Goal: Transaction & Acquisition: Purchase product/service

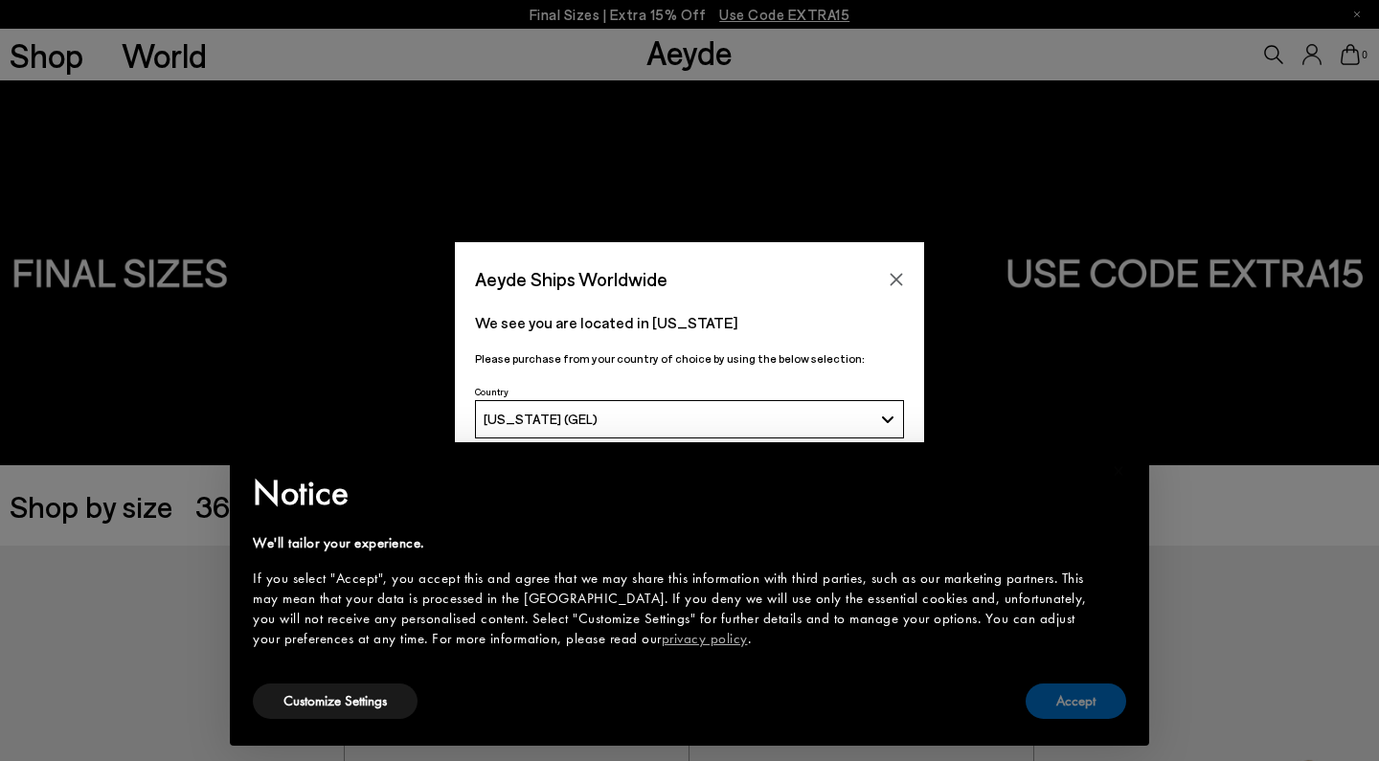
click at [1052, 702] on button "Accept" at bounding box center [1075, 701] width 101 height 35
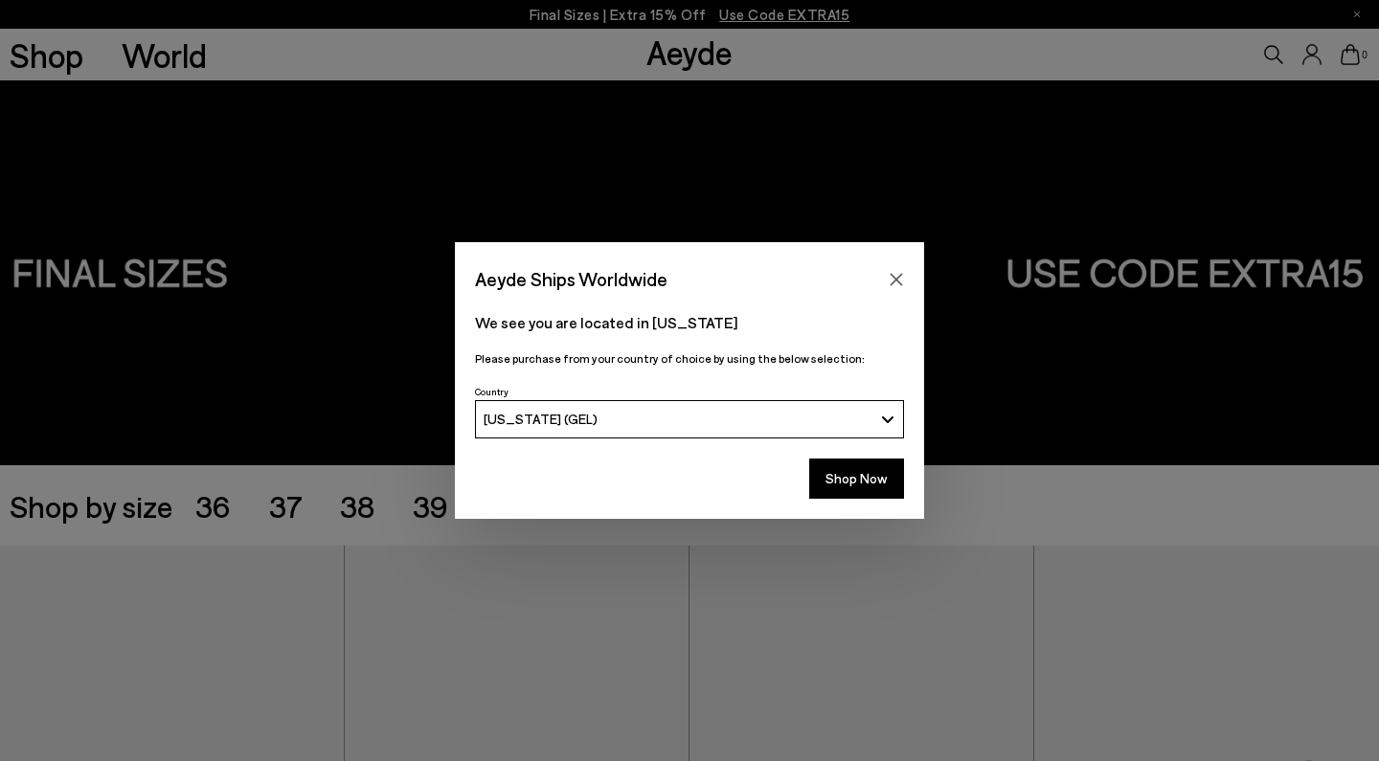
click at [825, 427] on button "[US_STATE] (GEL)" at bounding box center [689, 419] width 429 height 38
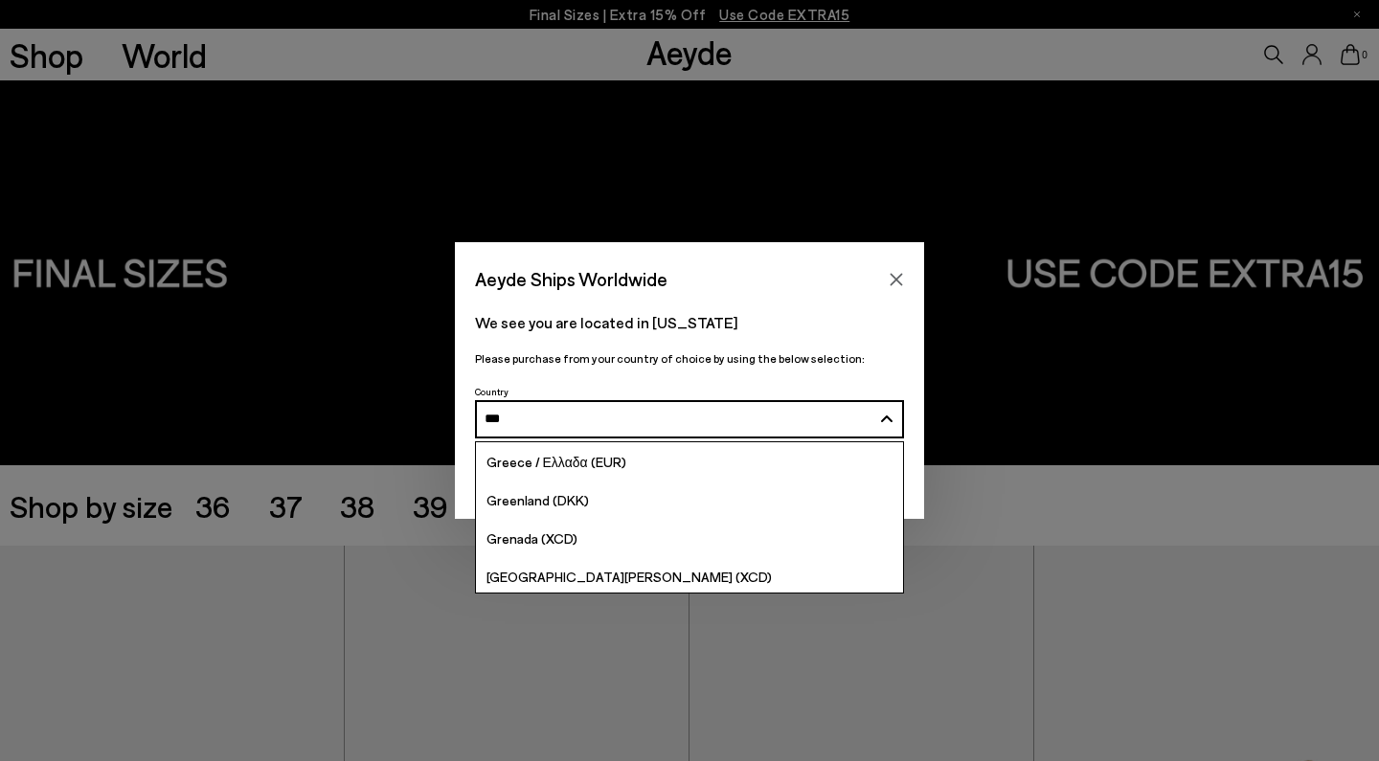
type input "****"
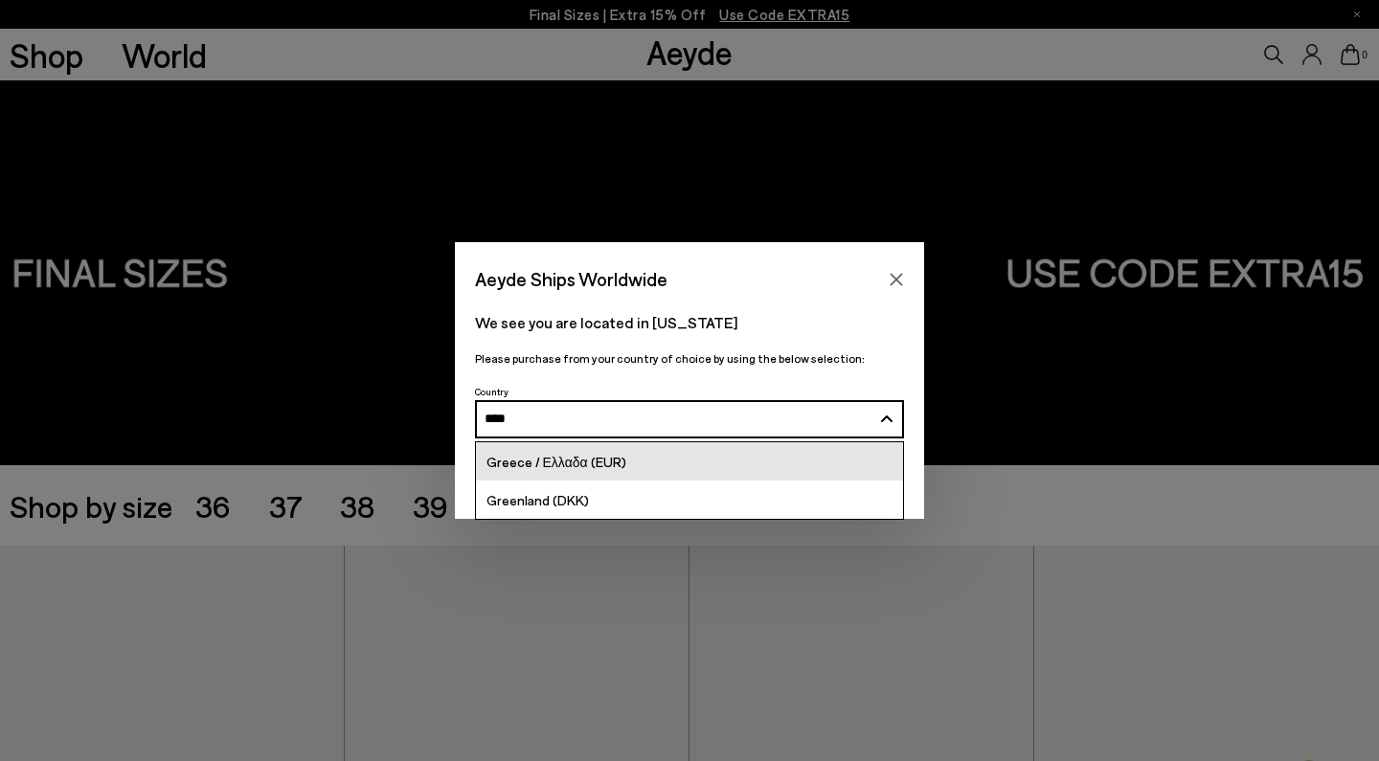
click at [690, 467] on link "Greece / Ελλαδα (EUR)" at bounding box center [689, 461] width 427 height 38
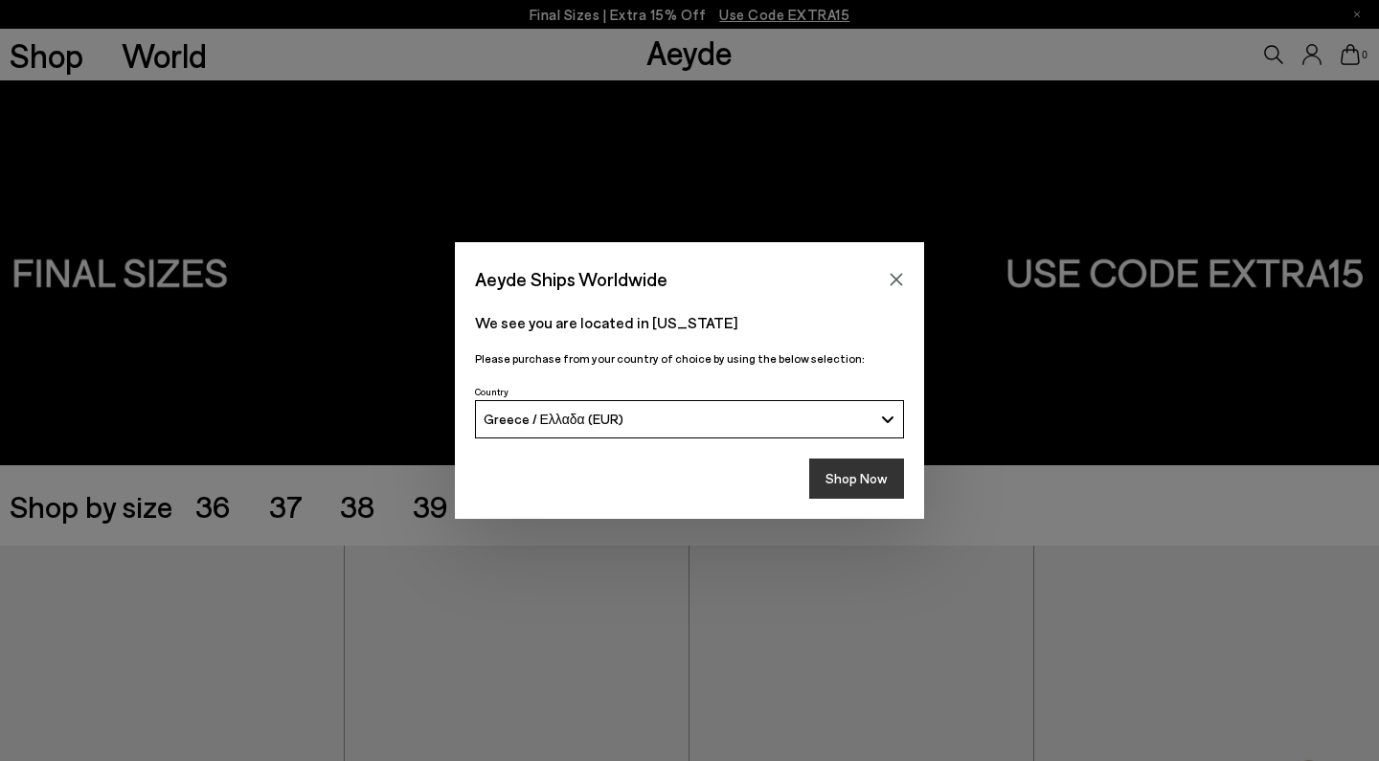
click at [877, 484] on button "Shop Now" at bounding box center [856, 479] width 95 height 40
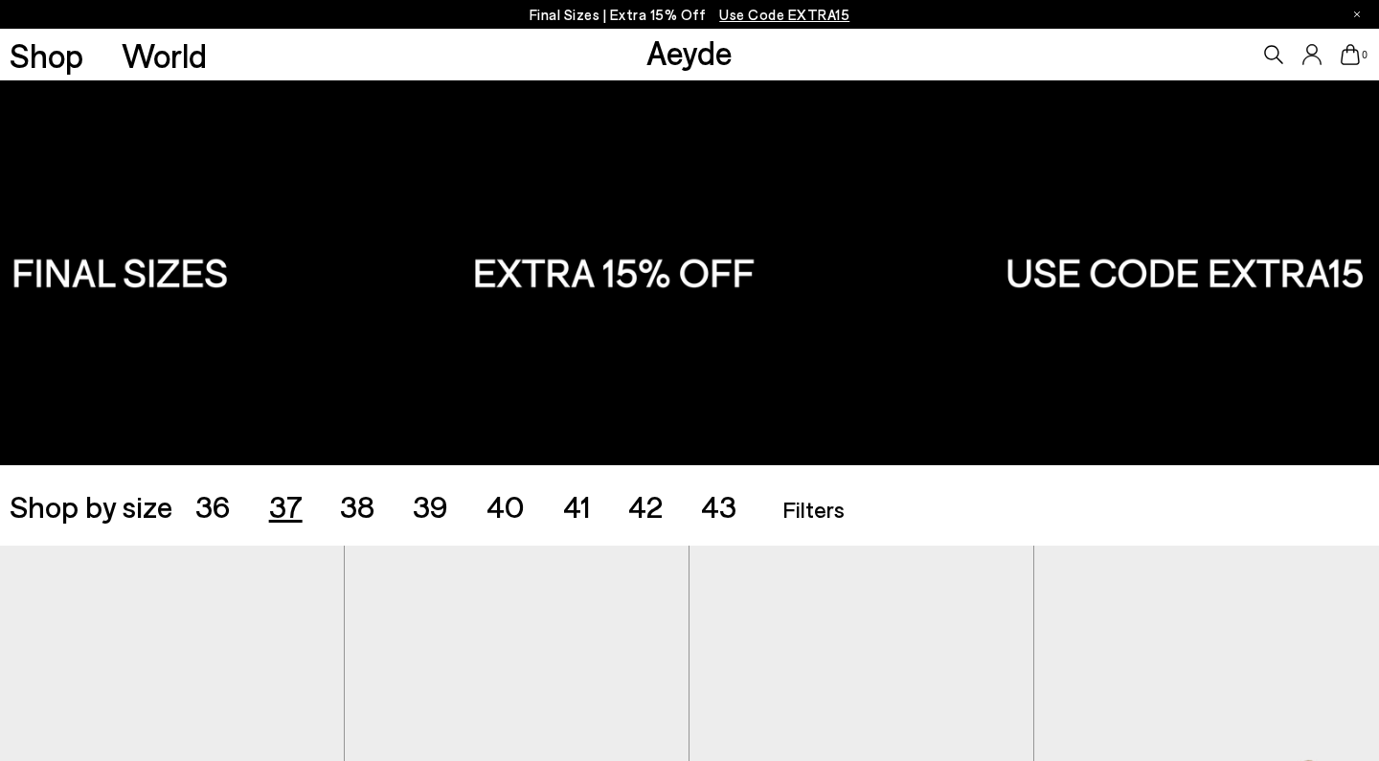
click at [276, 518] on span "37" at bounding box center [286, 505] width 34 height 36
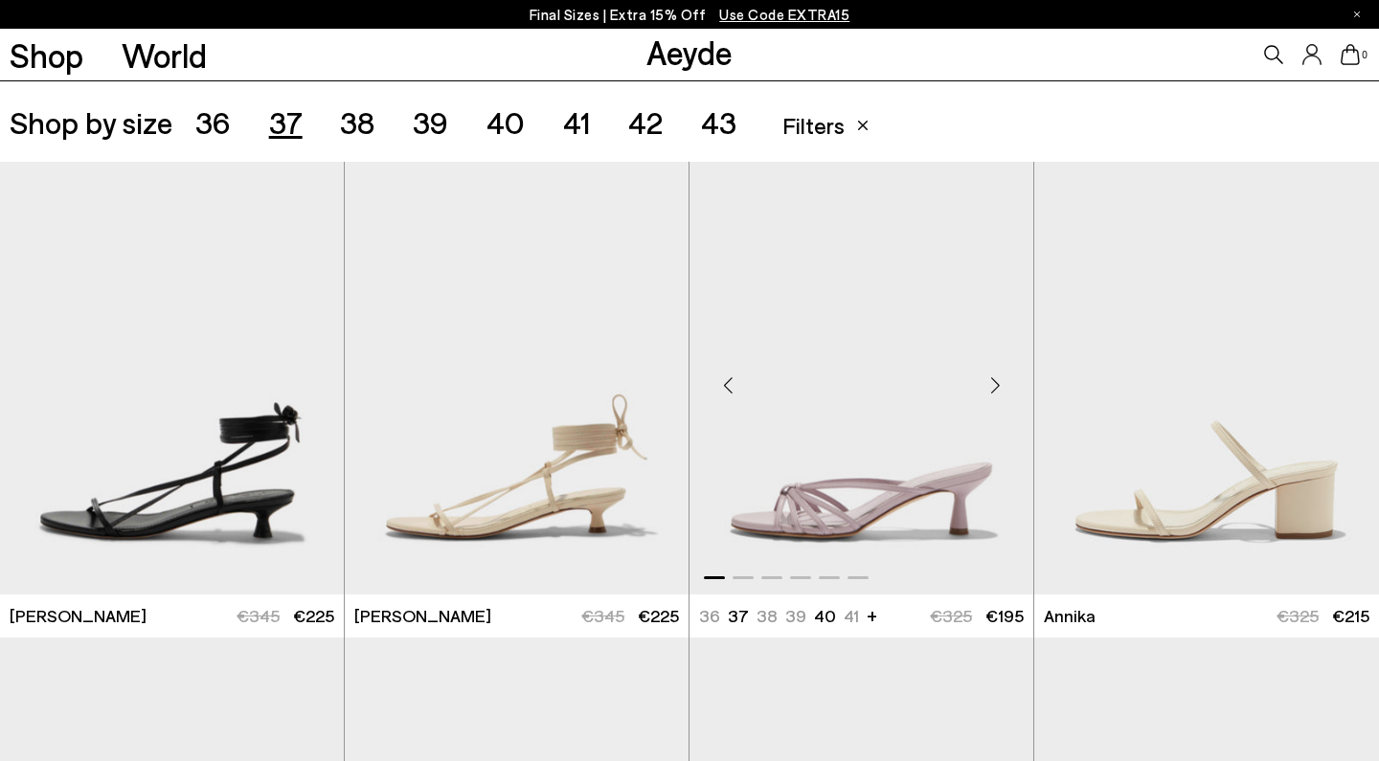
click at [995, 385] on div "Next slide" at bounding box center [994, 385] width 57 height 57
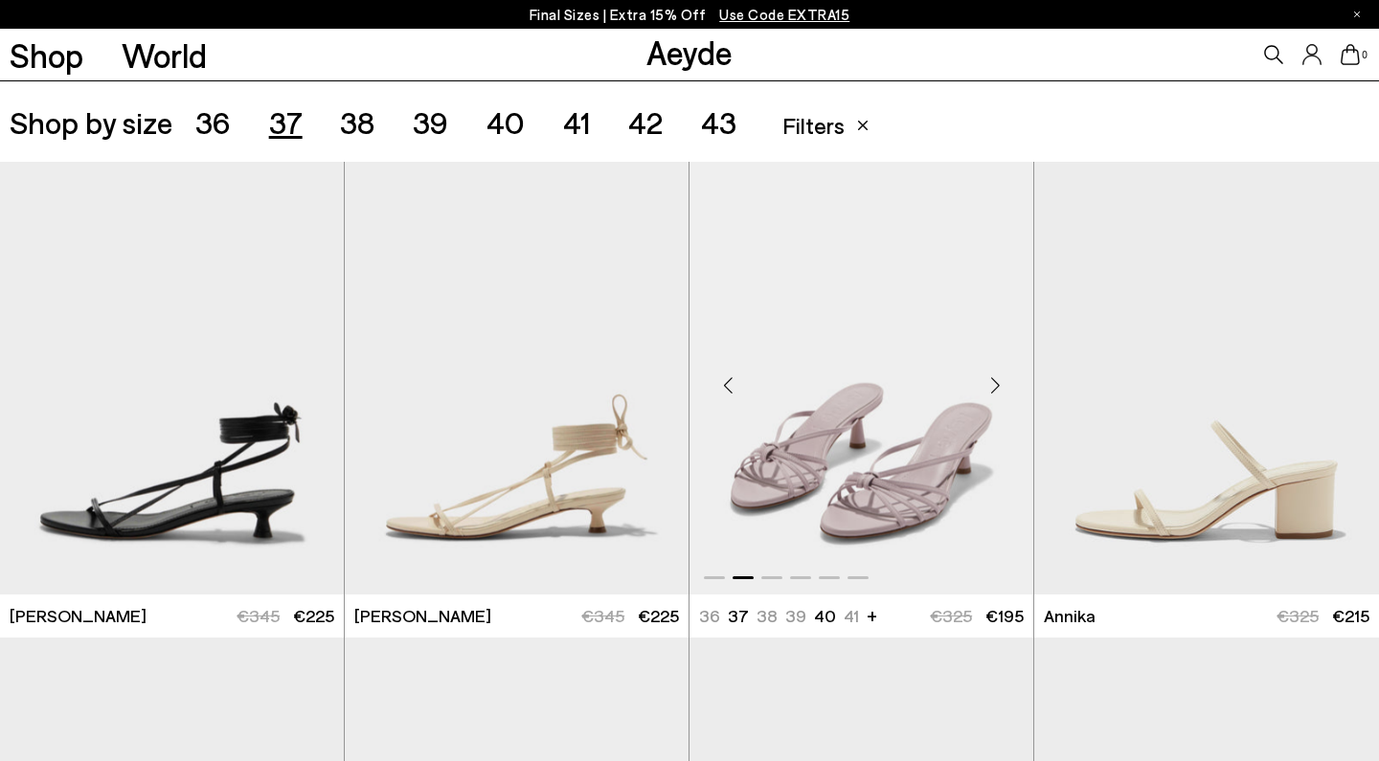
click at [995, 385] on div "Next slide" at bounding box center [994, 385] width 57 height 57
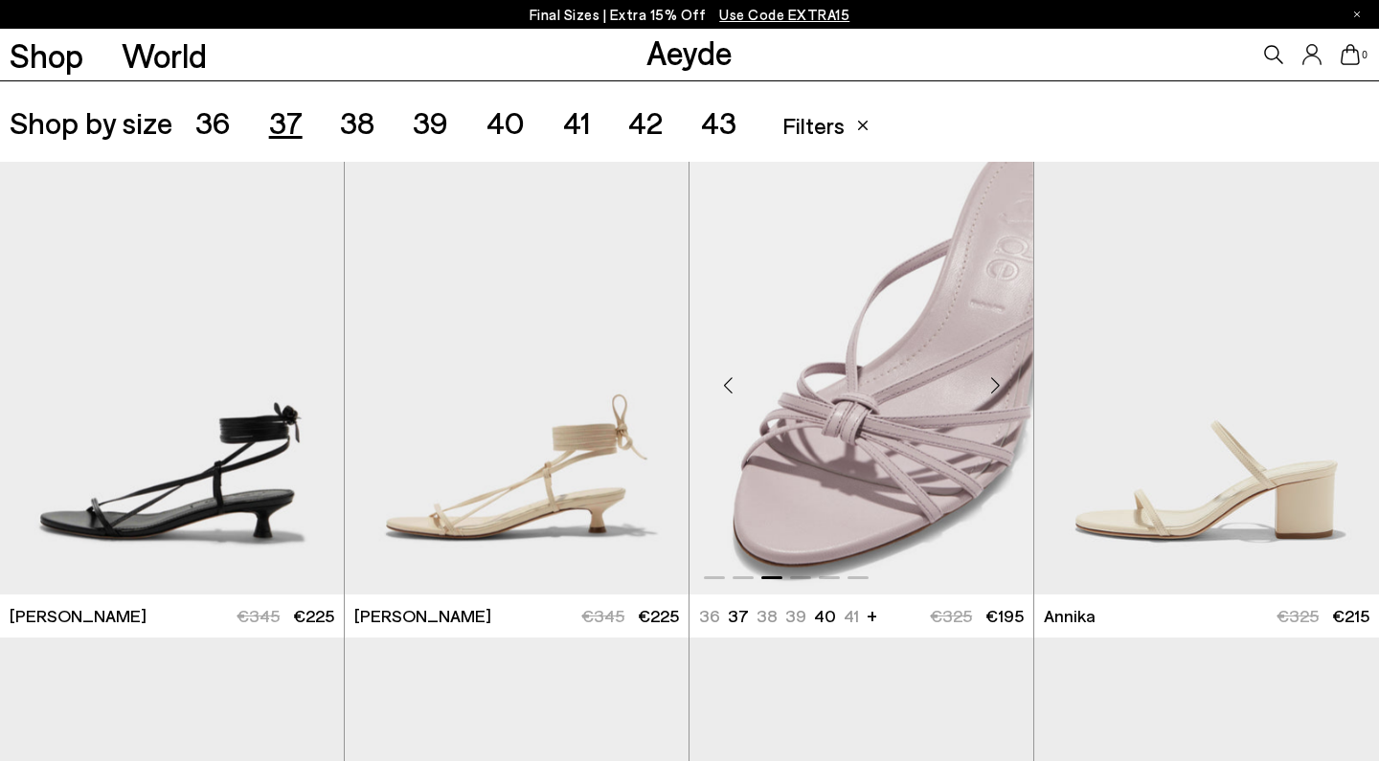
click at [995, 385] on div "Next slide" at bounding box center [994, 385] width 57 height 57
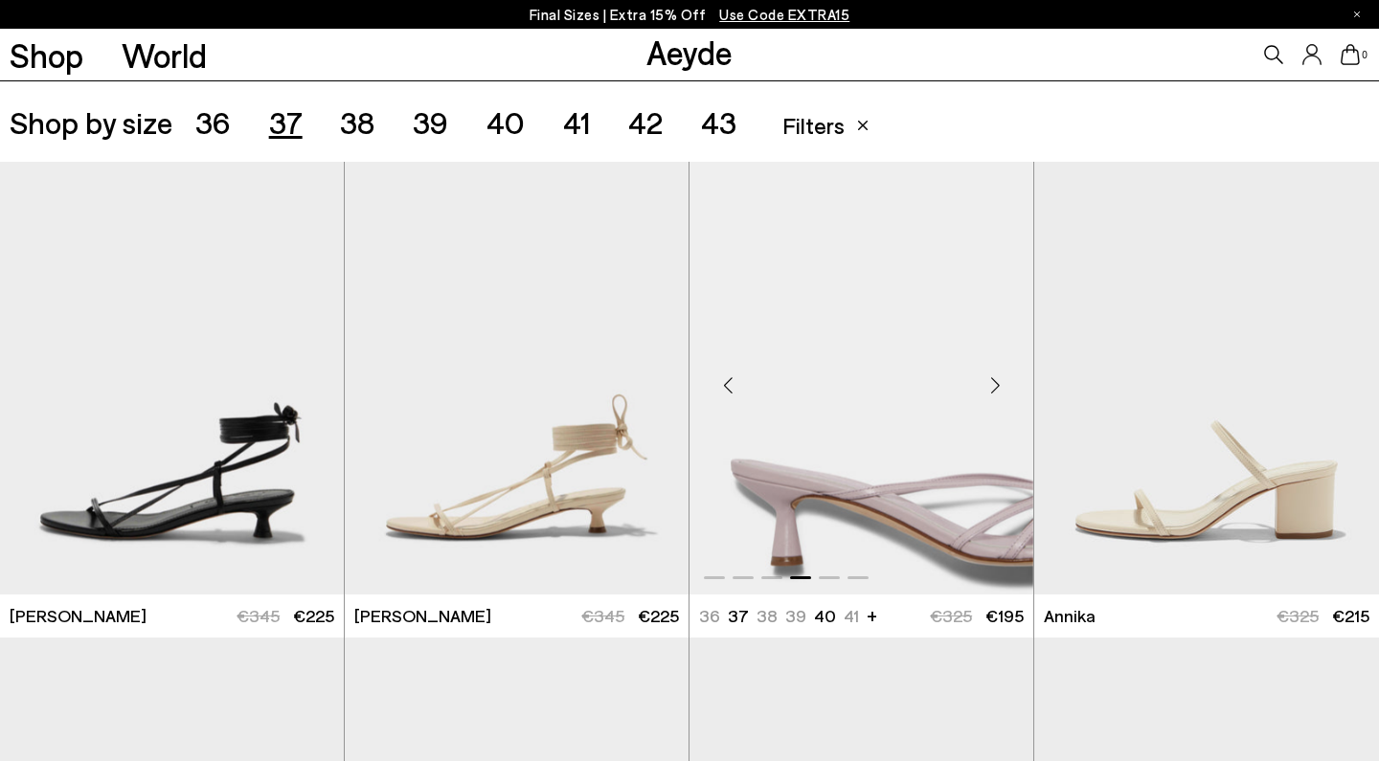
click at [995, 386] on div "Next slide" at bounding box center [994, 385] width 57 height 57
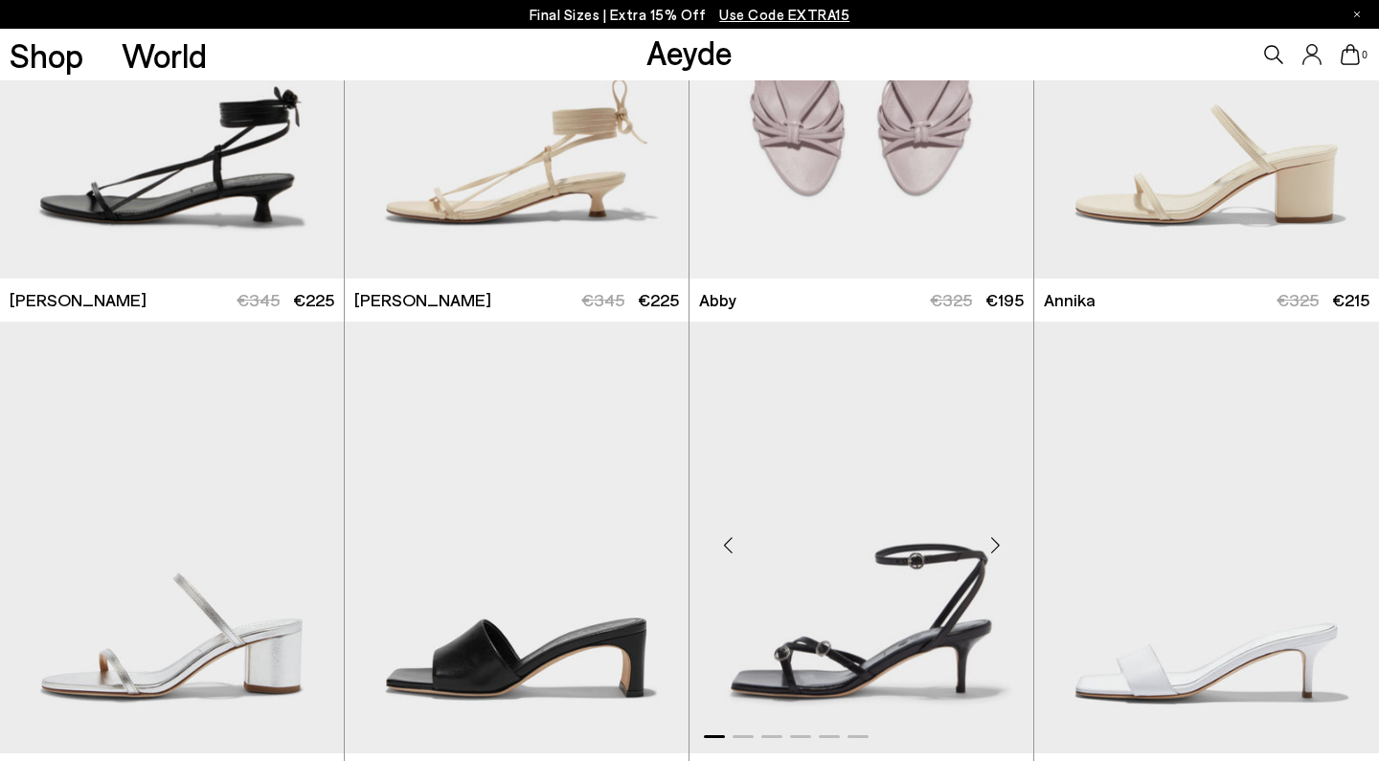
scroll to position [777, 0]
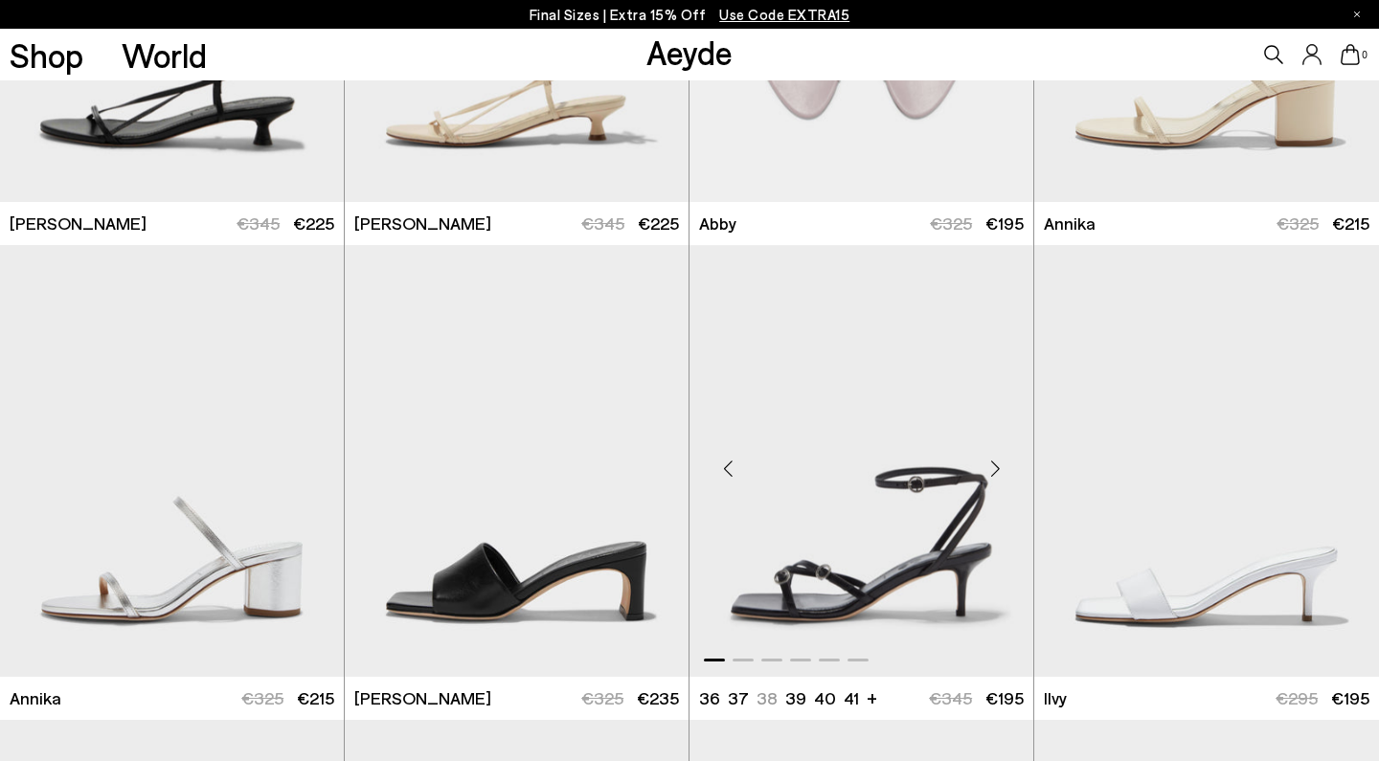
click at [999, 464] on div "Next slide" at bounding box center [994, 467] width 57 height 57
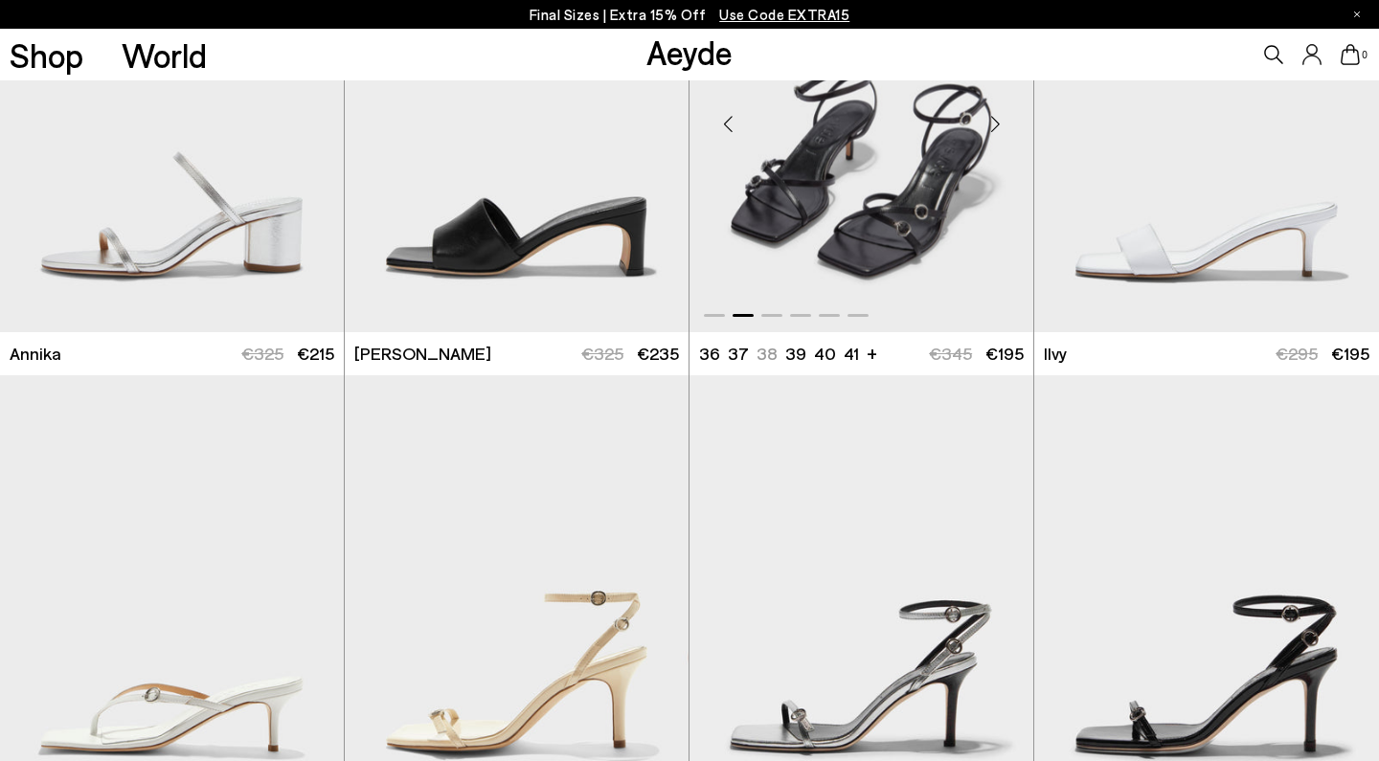
scroll to position [1503, 0]
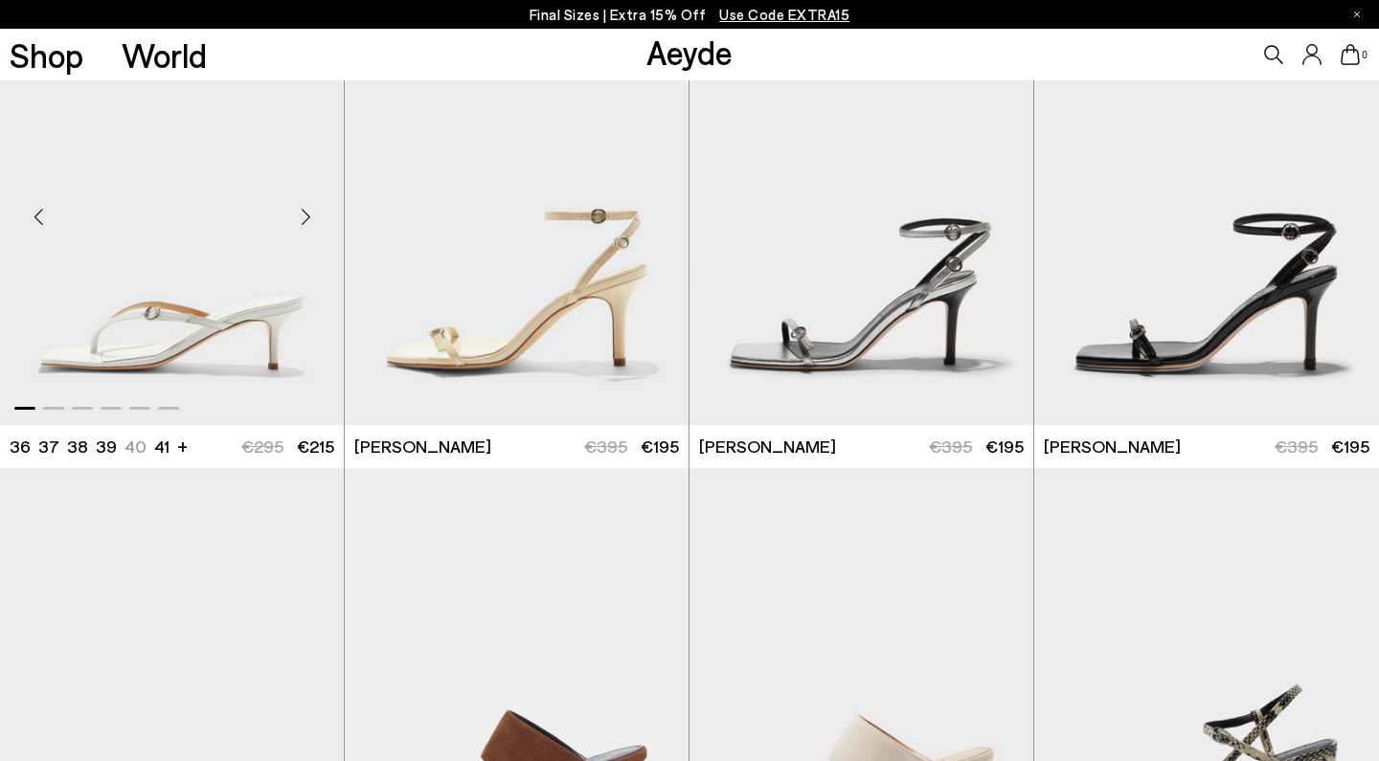
click at [307, 209] on div "Next slide" at bounding box center [305, 217] width 57 height 57
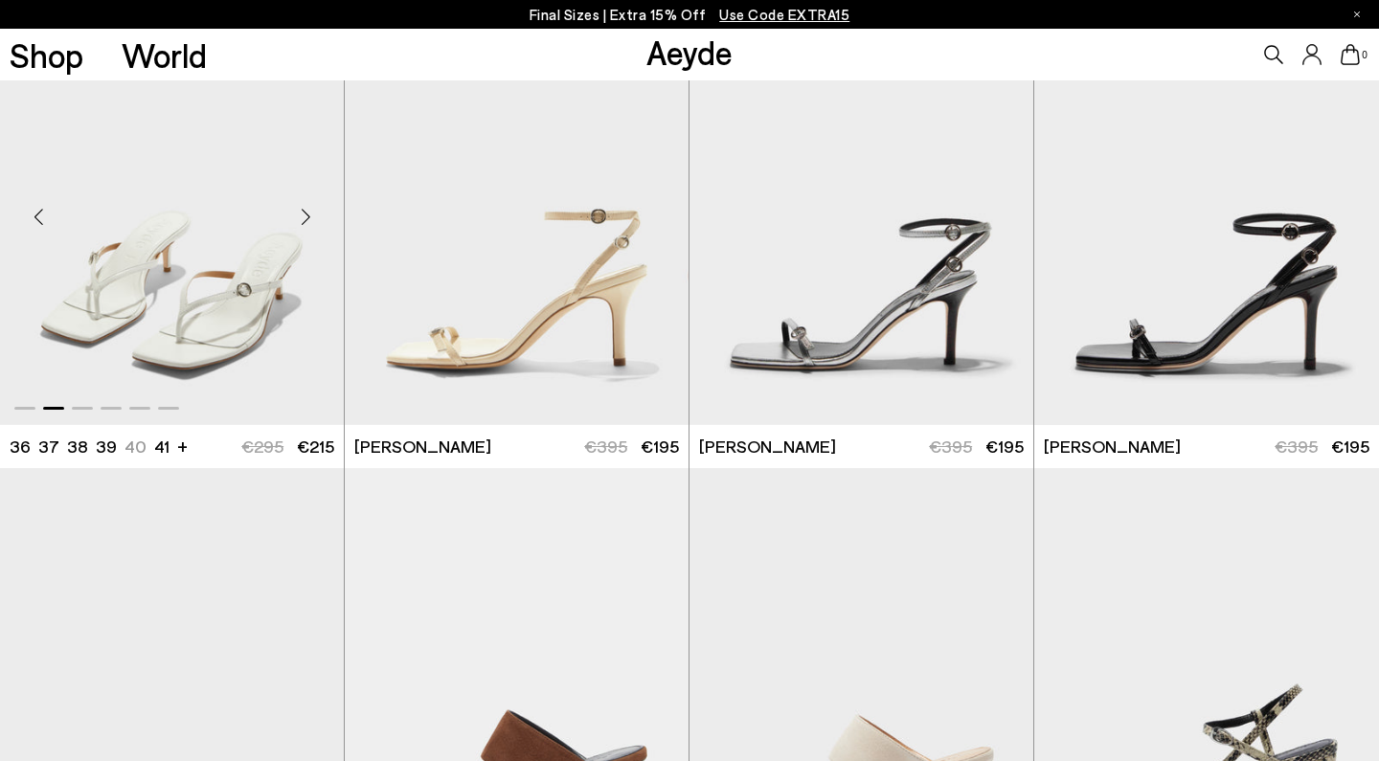
click at [307, 209] on div "Next slide" at bounding box center [305, 217] width 57 height 57
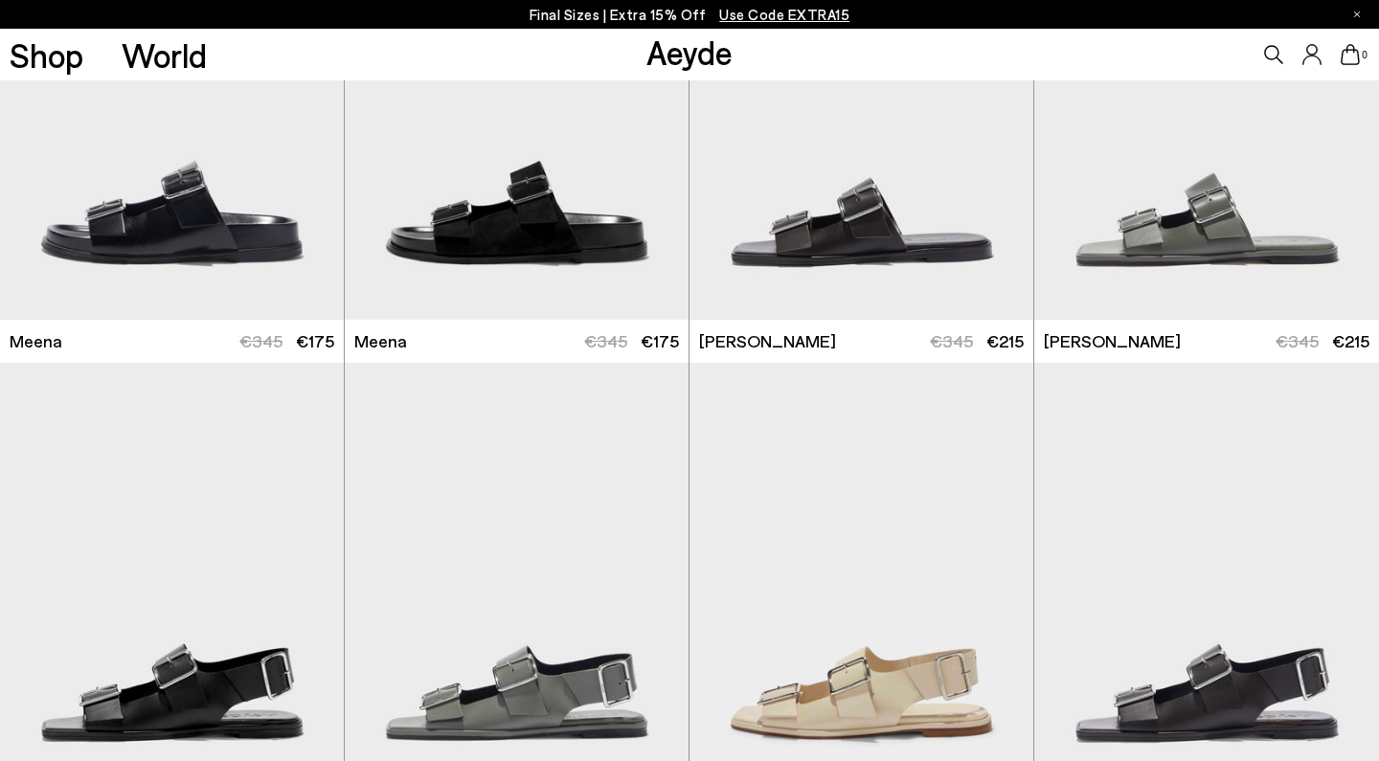
scroll to position [3986, 0]
